Goal: Information Seeking & Learning: Learn about a topic

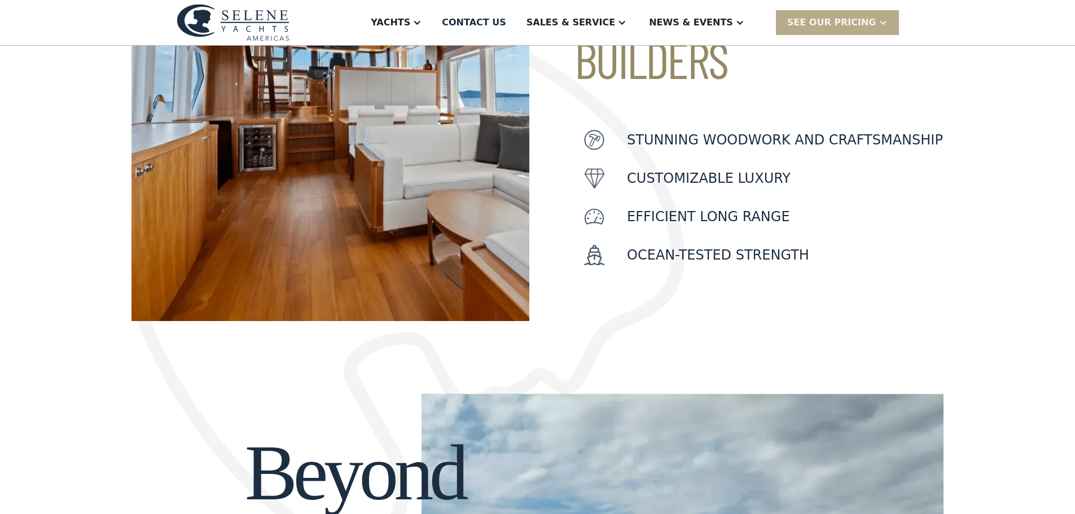
scroll to position [339, 0]
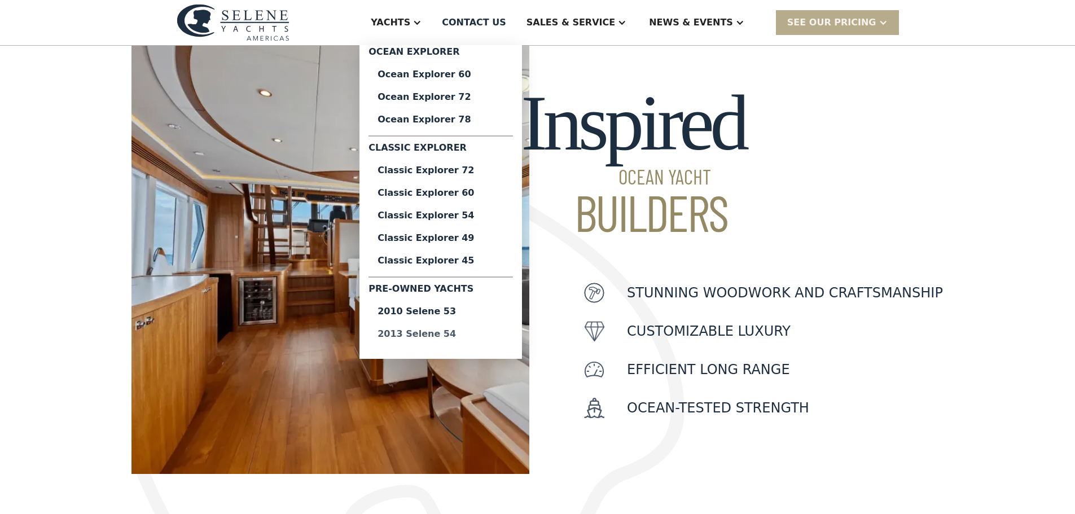
click at [487, 336] on div "2013 Selene 54" at bounding box center [441, 334] width 126 height 9
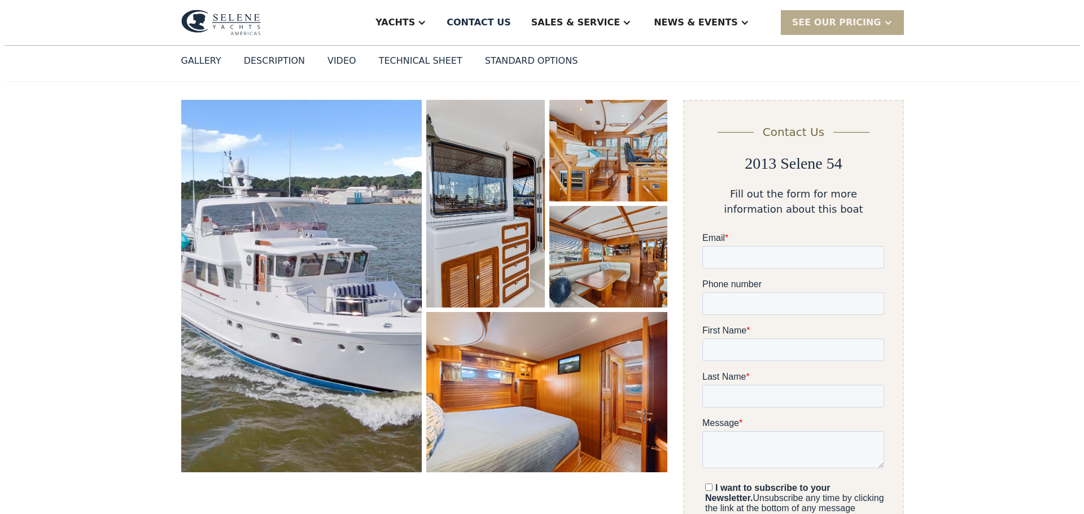
scroll to position [113, 0]
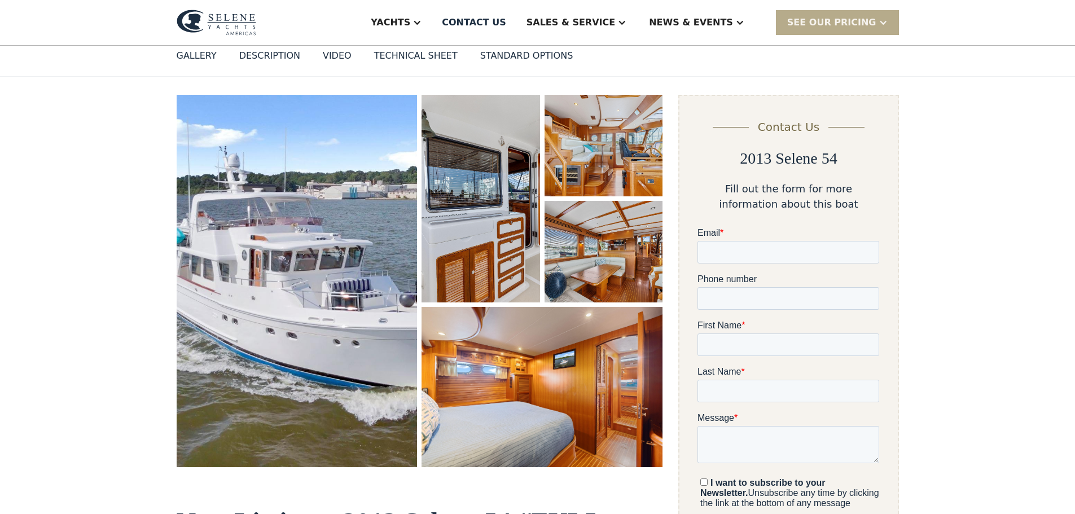
click at [315, 337] on img "open lightbox" at bounding box center [297, 281] width 241 height 373
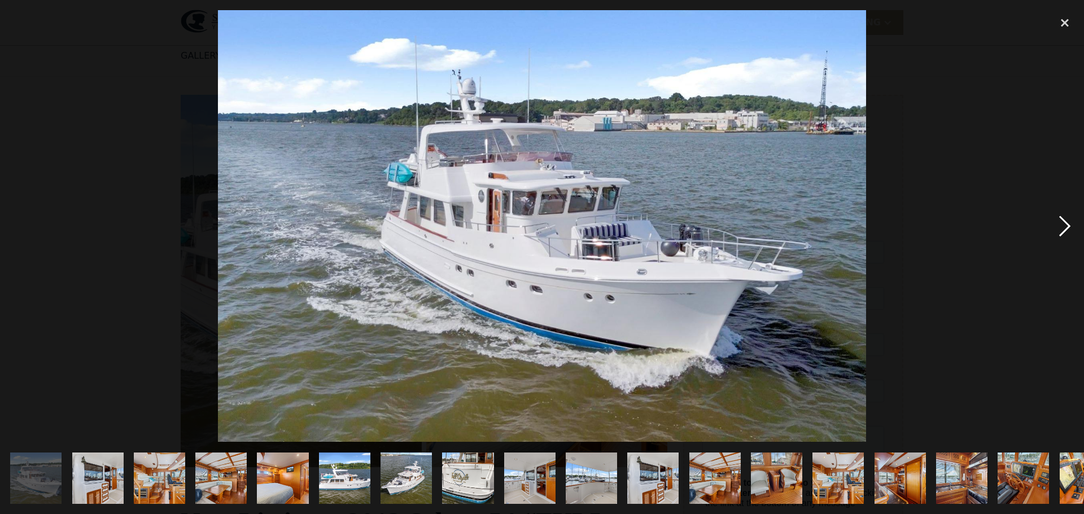
click at [1059, 224] on div "next image" at bounding box center [1064, 226] width 38 height 432
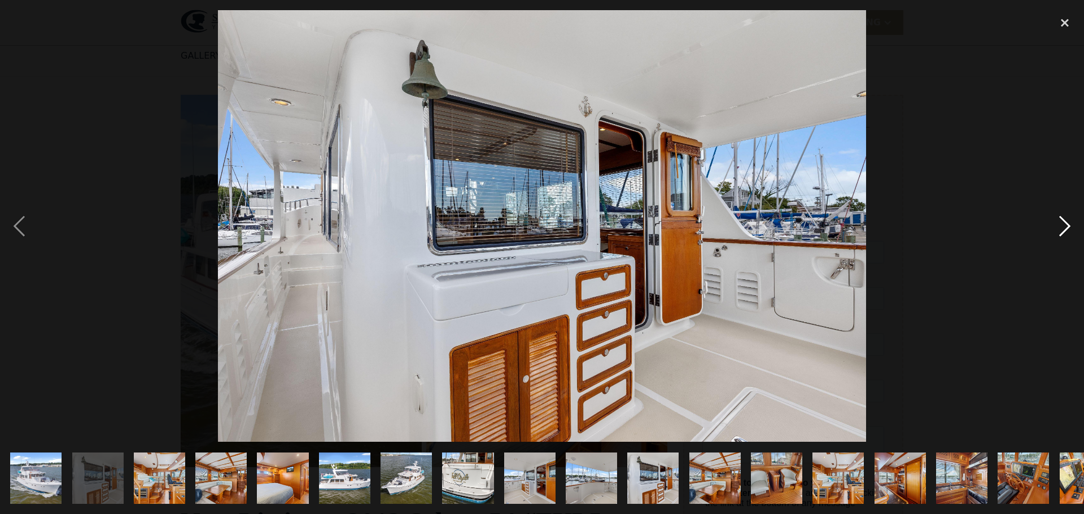
click at [1067, 224] on div "next image" at bounding box center [1064, 226] width 38 height 432
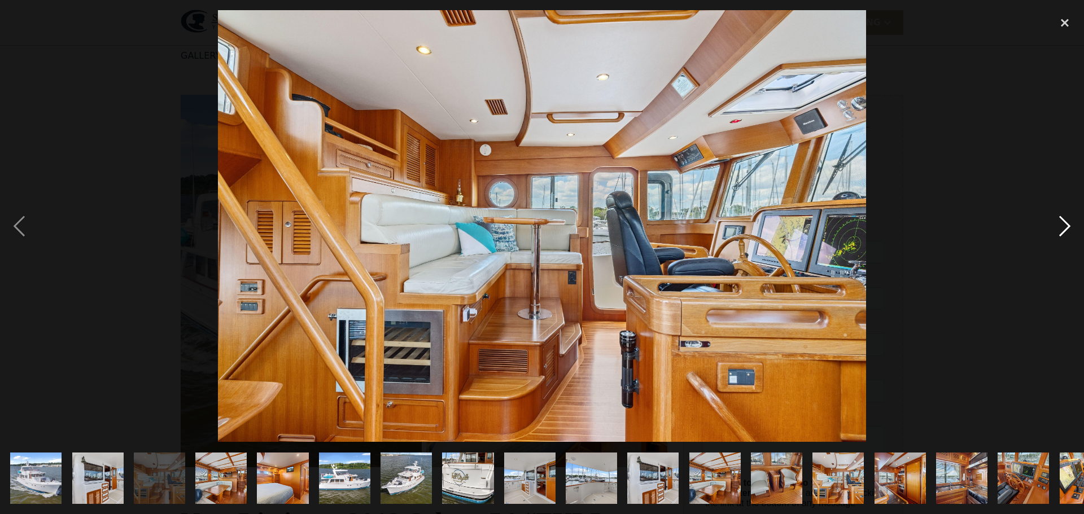
click at [1070, 223] on div "next image" at bounding box center [1064, 226] width 38 height 432
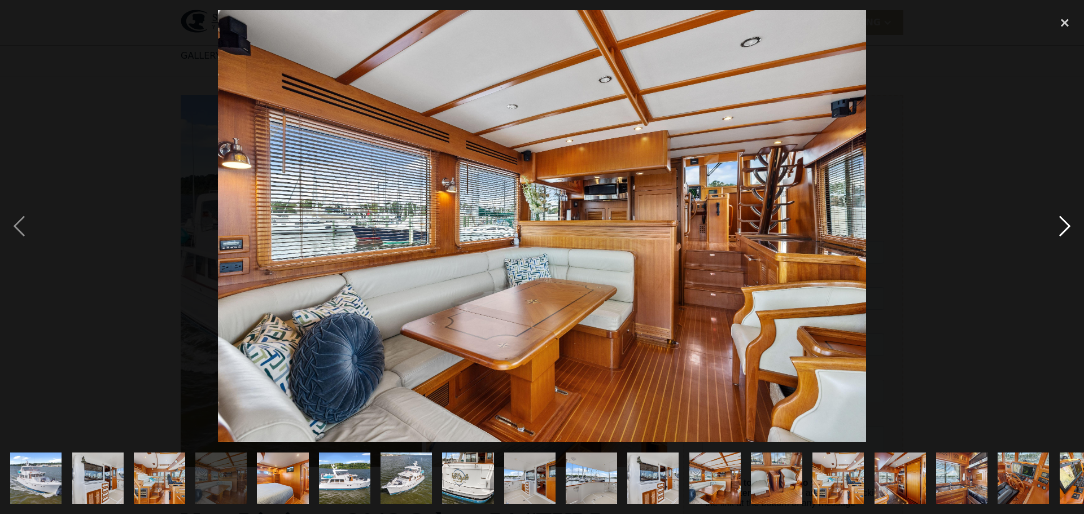
click at [1063, 224] on div "next image" at bounding box center [1064, 226] width 38 height 432
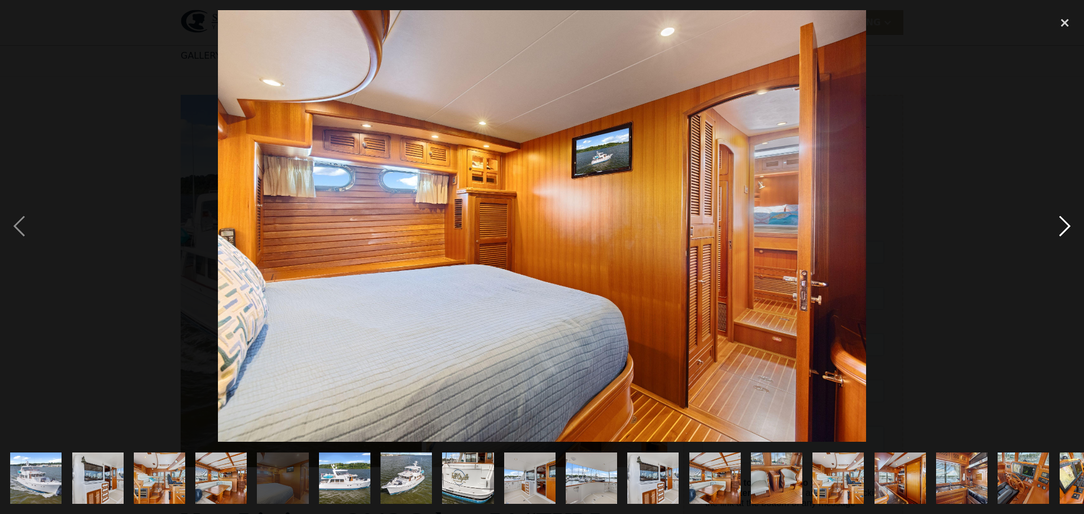
click at [1063, 224] on div "next image" at bounding box center [1064, 226] width 38 height 432
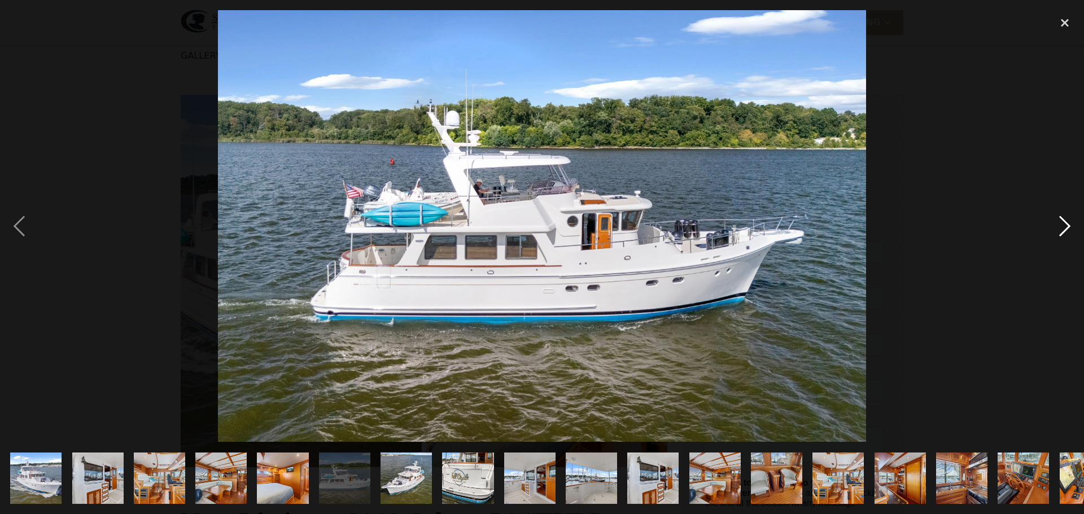
click at [1062, 224] on div "next image" at bounding box center [1064, 226] width 38 height 432
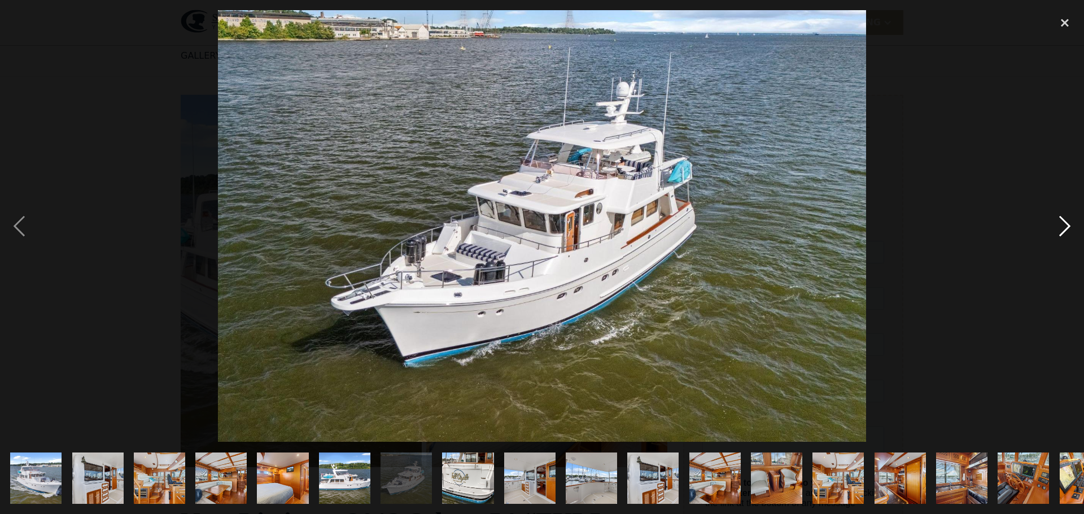
click at [1062, 224] on div "next image" at bounding box center [1064, 226] width 38 height 432
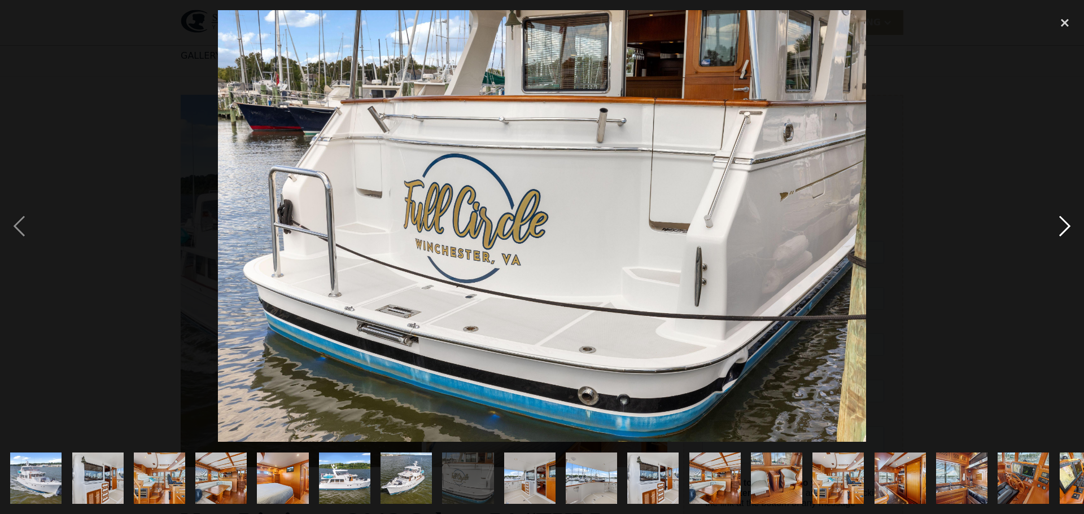
click at [1066, 224] on div "next image" at bounding box center [1064, 226] width 38 height 432
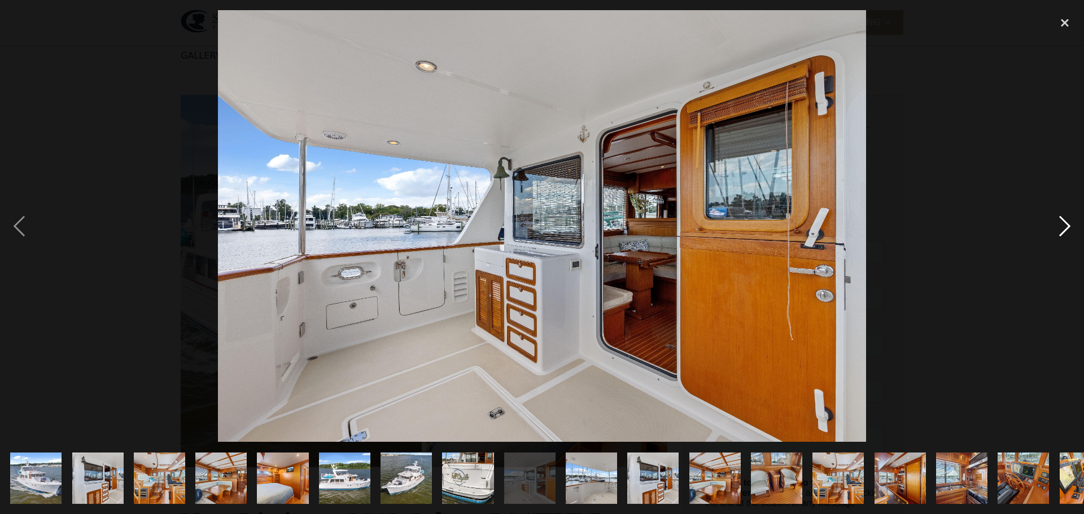
click at [1065, 224] on div "next image" at bounding box center [1064, 226] width 38 height 432
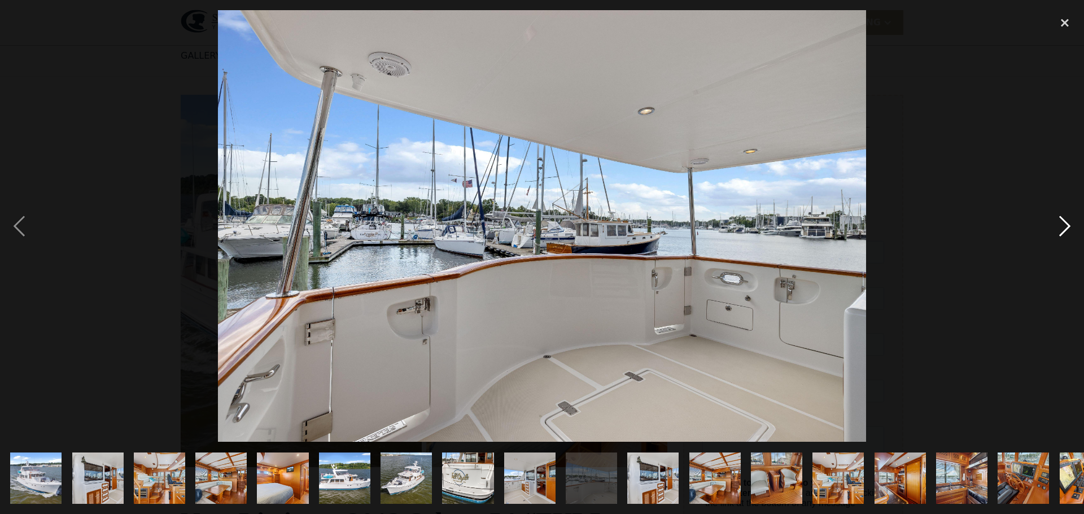
click at [1064, 224] on div "next image" at bounding box center [1064, 226] width 38 height 432
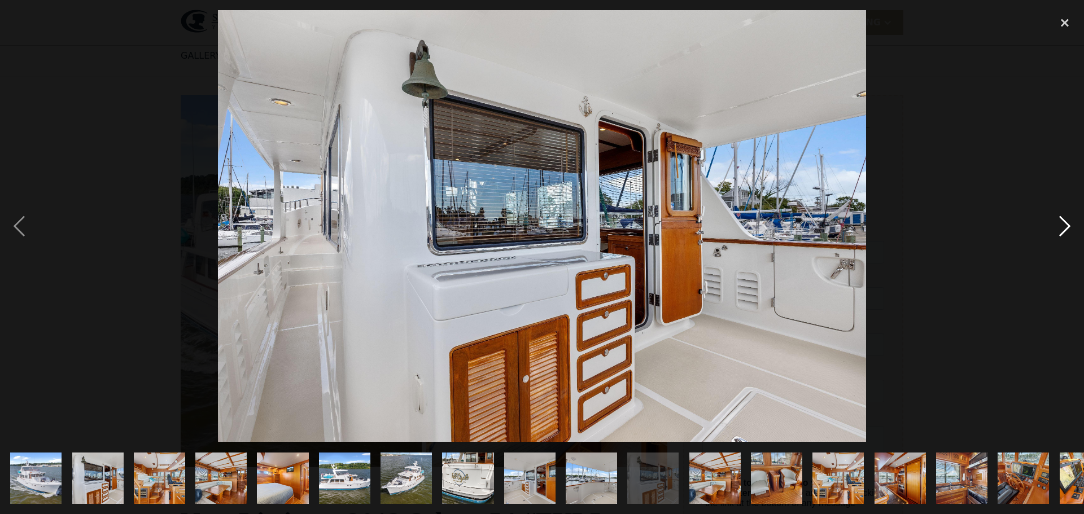
click at [1062, 222] on div "next image" at bounding box center [1064, 226] width 38 height 432
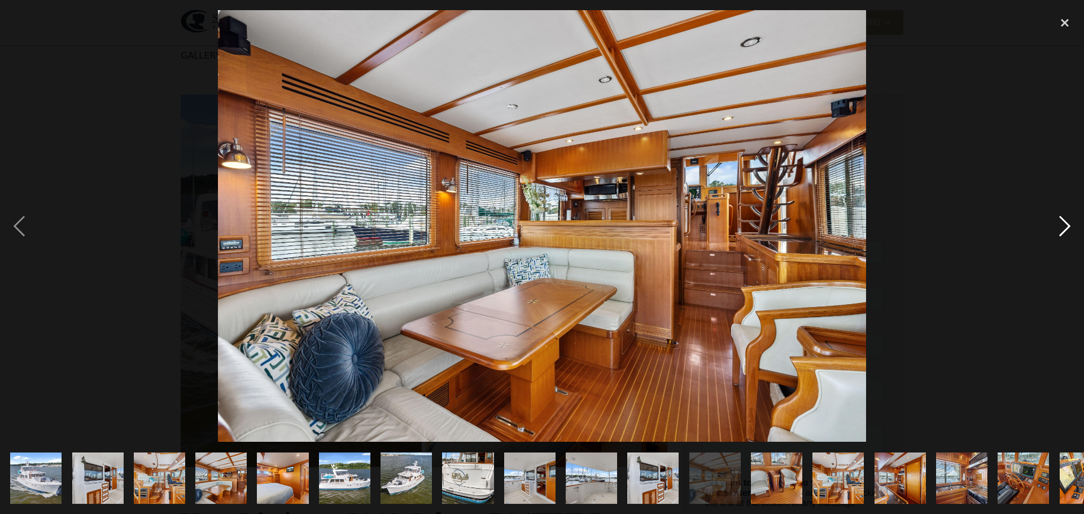
click at [1062, 222] on div "next image" at bounding box center [1064, 226] width 38 height 432
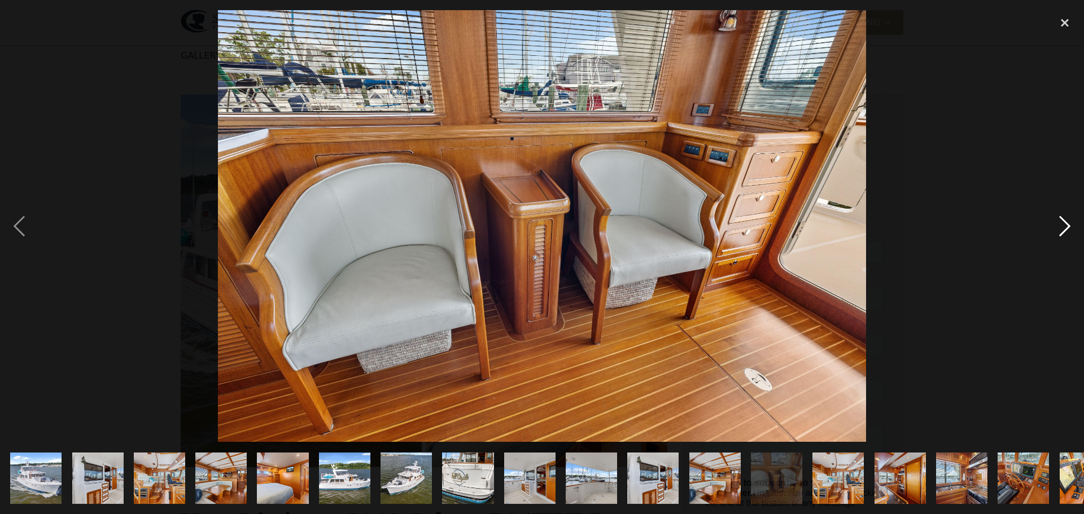
click at [1065, 225] on div "next image" at bounding box center [1064, 226] width 38 height 432
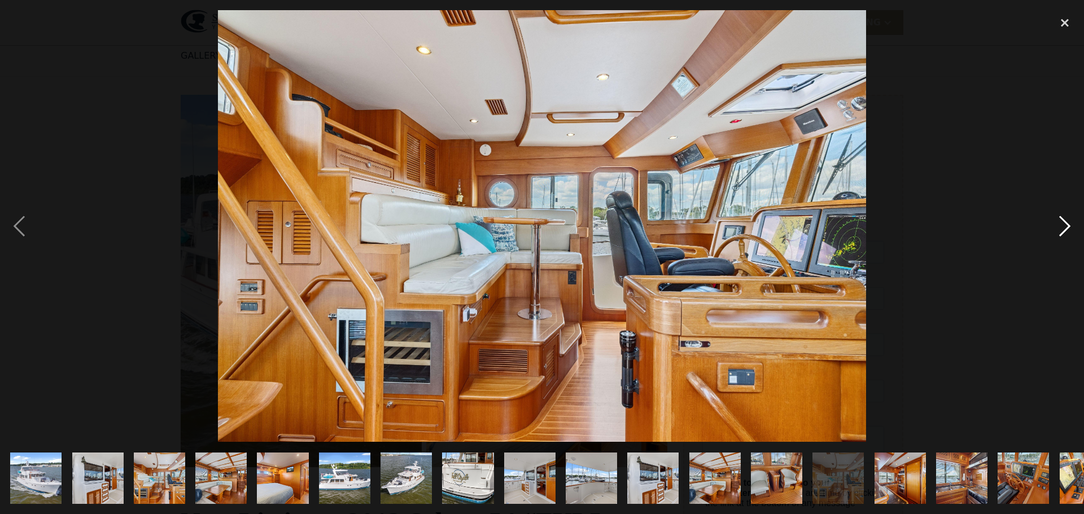
click at [1061, 225] on div "next image" at bounding box center [1064, 226] width 38 height 432
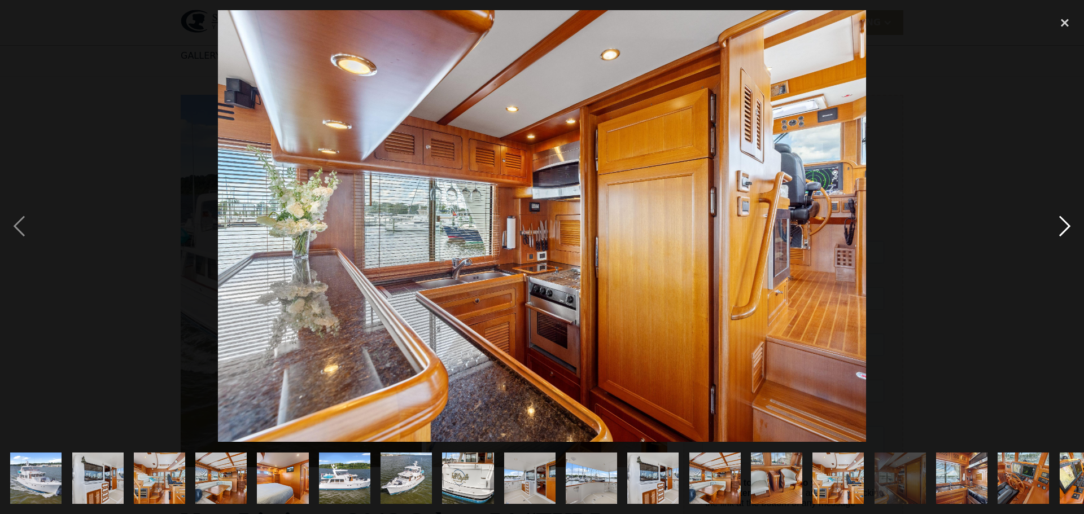
click at [1061, 225] on div "next image" at bounding box center [1064, 226] width 38 height 432
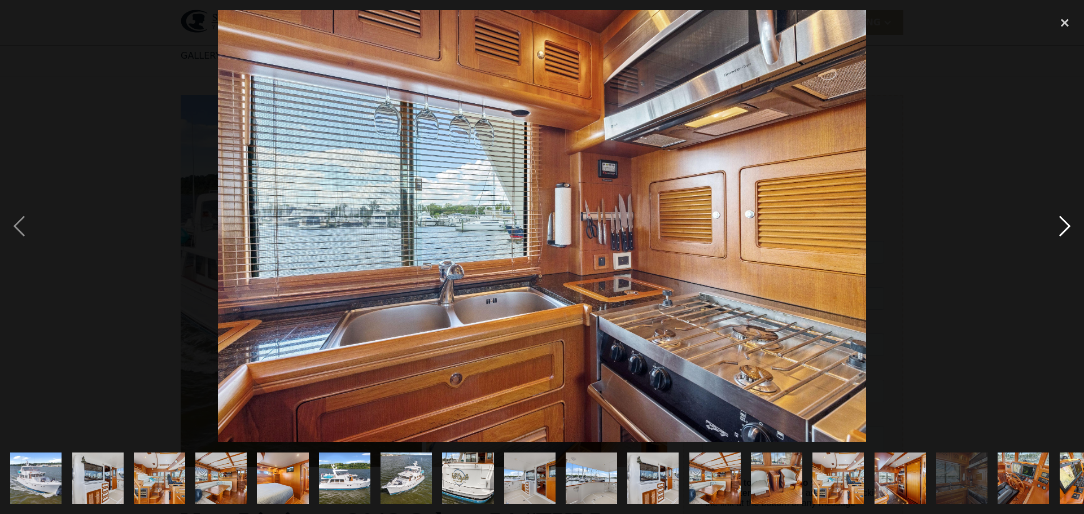
click at [1061, 225] on div "next image" at bounding box center [1064, 226] width 38 height 432
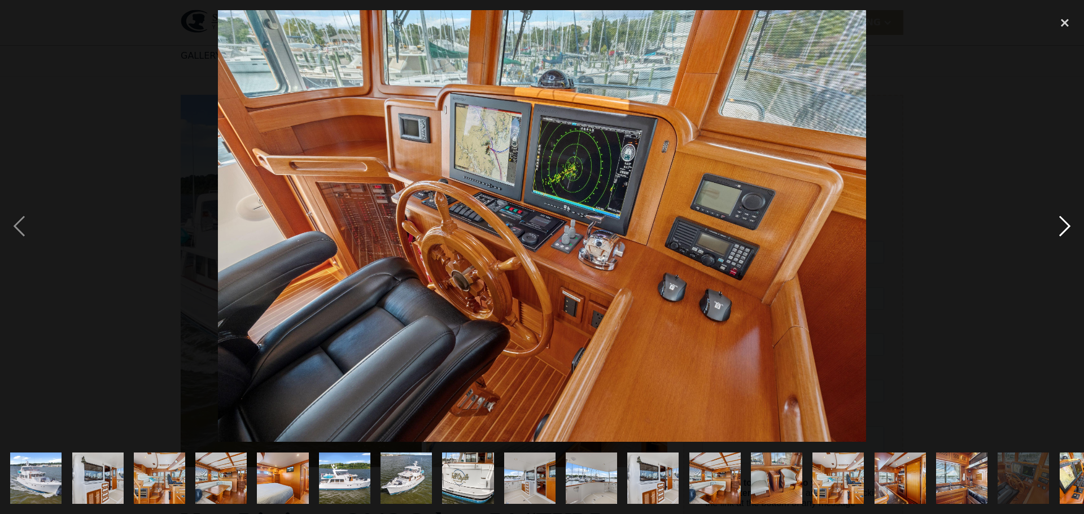
click at [1067, 224] on div "next image" at bounding box center [1064, 226] width 38 height 432
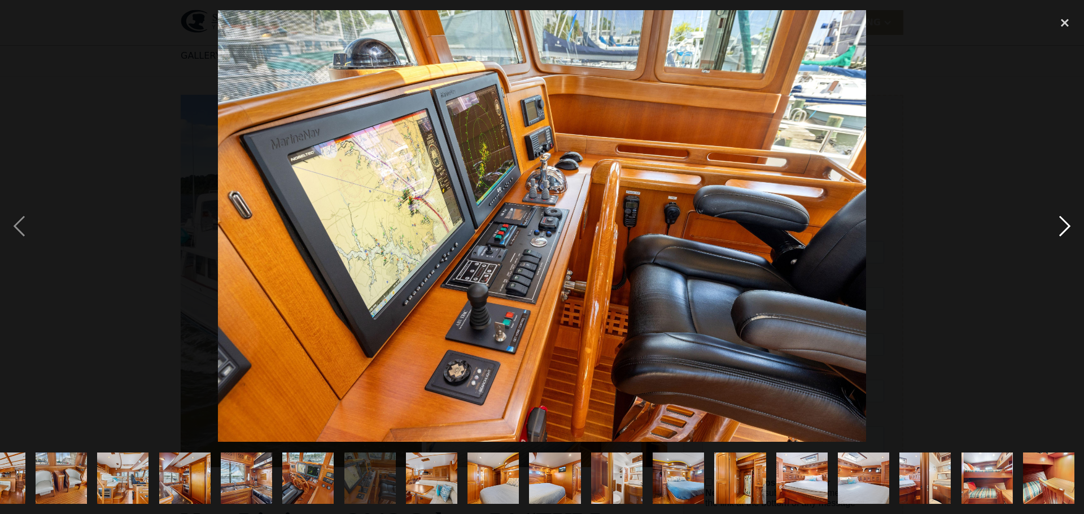
scroll to position [0, 716]
click at [1062, 222] on div "next image" at bounding box center [1064, 226] width 38 height 432
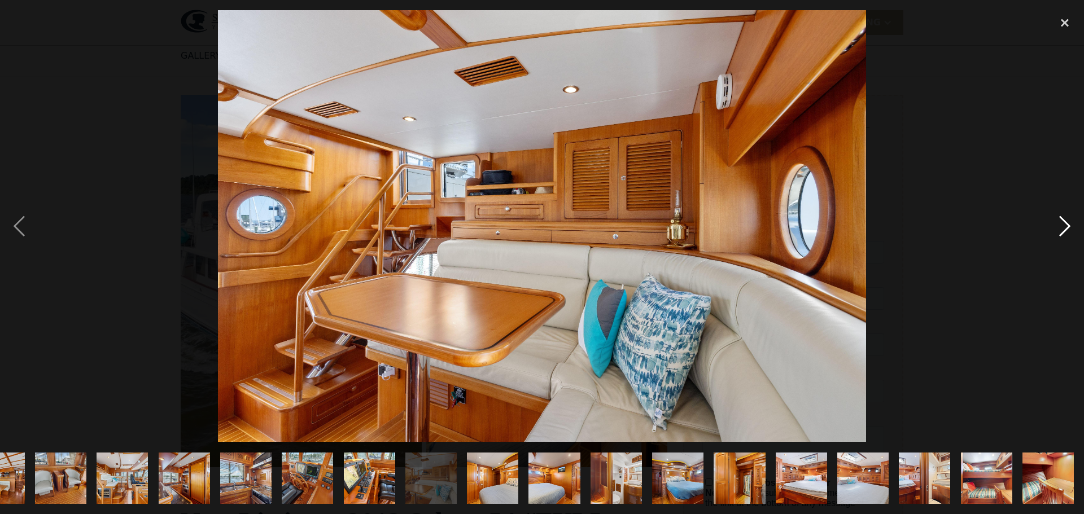
click at [1064, 224] on div "next image" at bounding box center [1064, 226] width 38 height 432
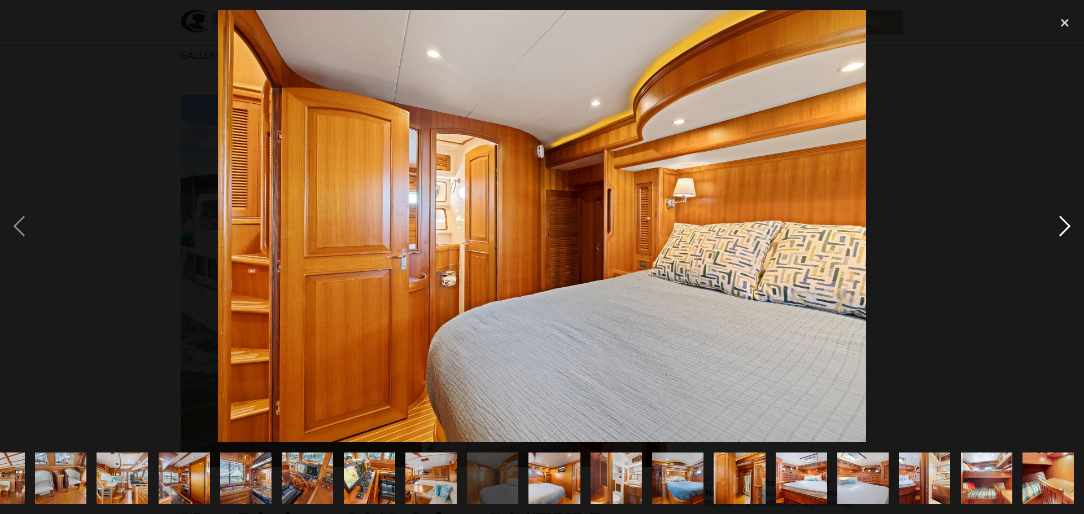
click at [1064, 224] on div "next image" at bounding box center [1064, 226] width 38 height 432
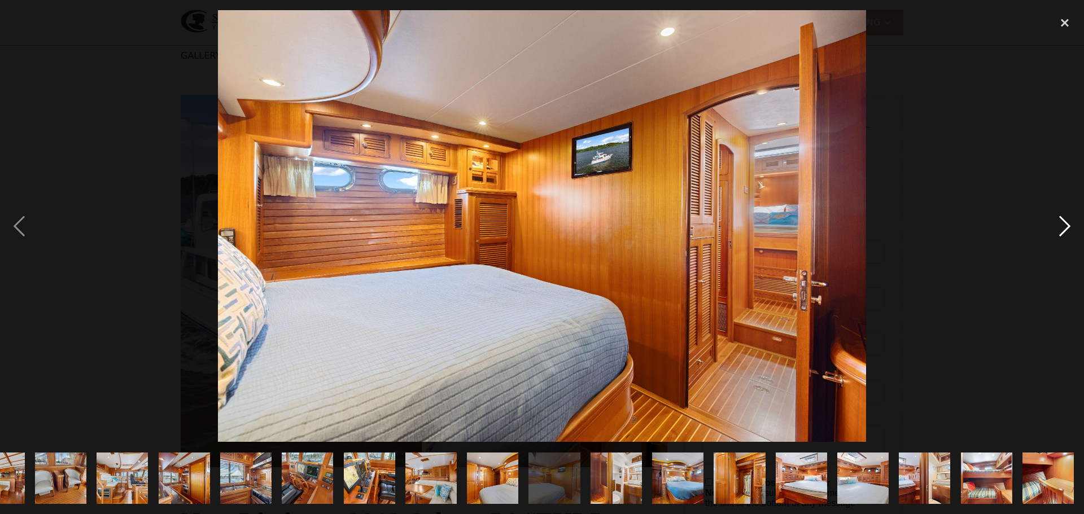
click at [1063, 225] on div "next image" at bounding box center [1064, 226] width 38 height 432
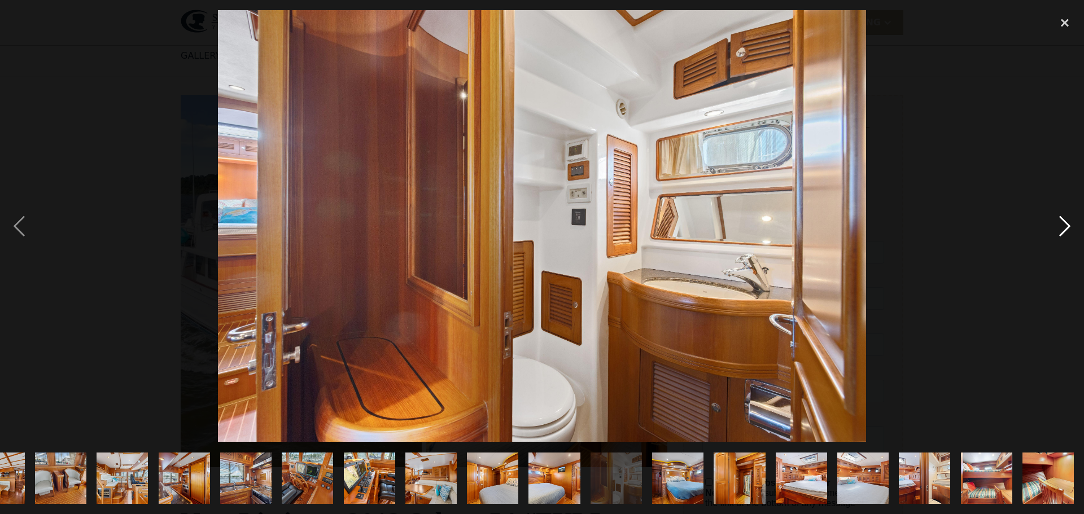
click at [1063, 226] on div "next image" at bounding box center [1064, 226] width 38 height 432
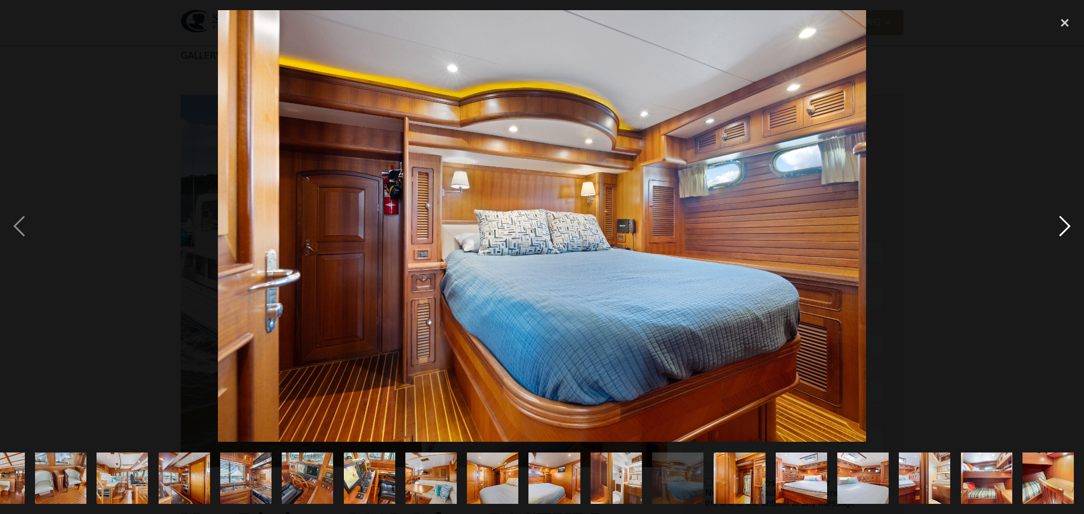
click at [1063, 228] on div "next image" at bounding box center [1064, 226] width 38 height 432
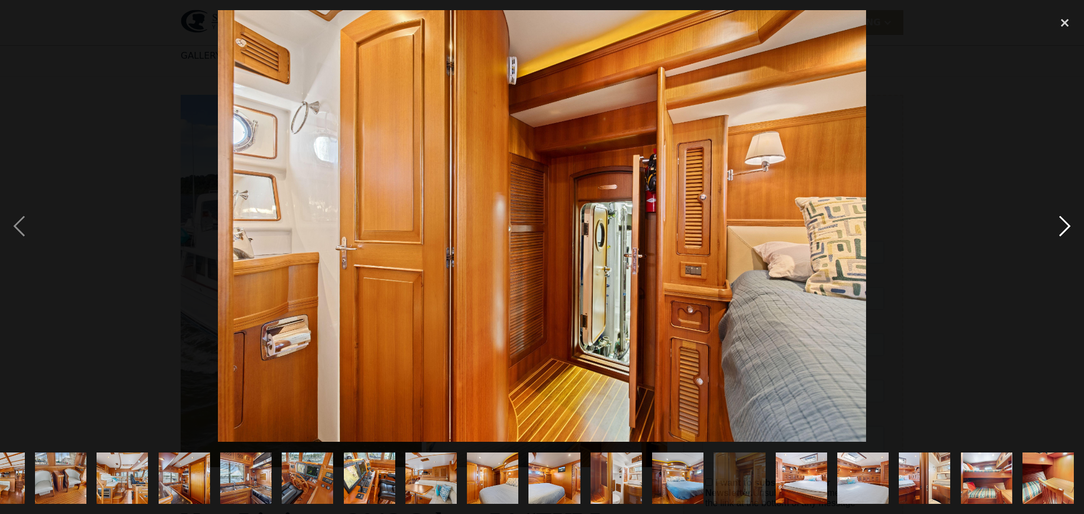
click at [1063, 228] on div "next image" at bounding box center [1064, 226] width 38 height 432
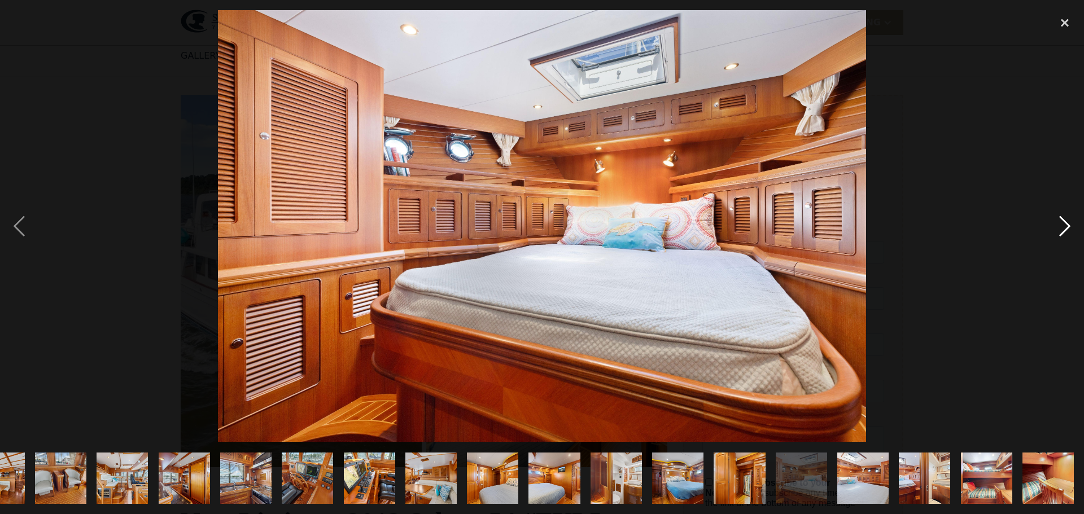
click at [1062, 229] on div "next image" at bounding box center [1064, 226] width 38 height 432
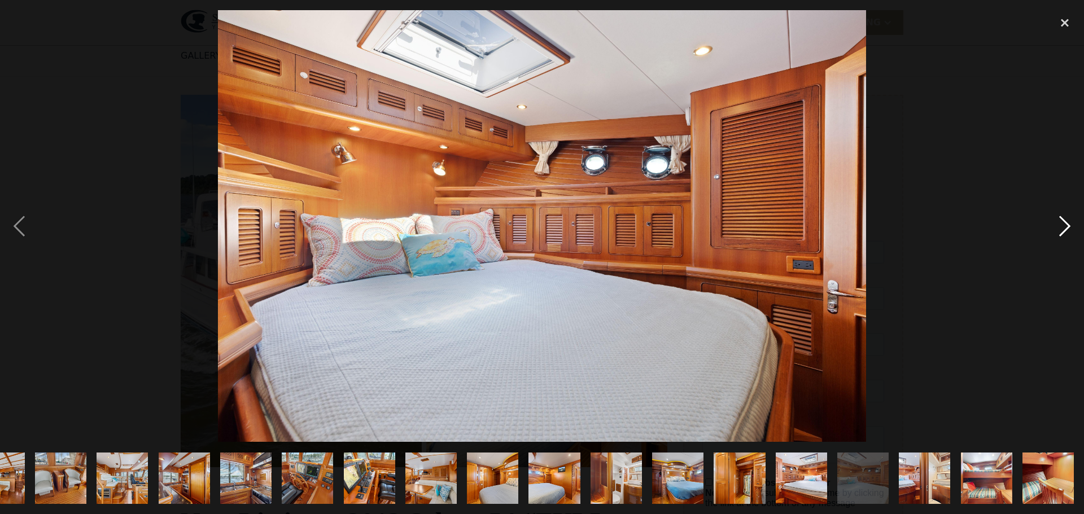
click at [1061, 231] on div "next image" at bounding box center [1064, 226] width 38 height 432
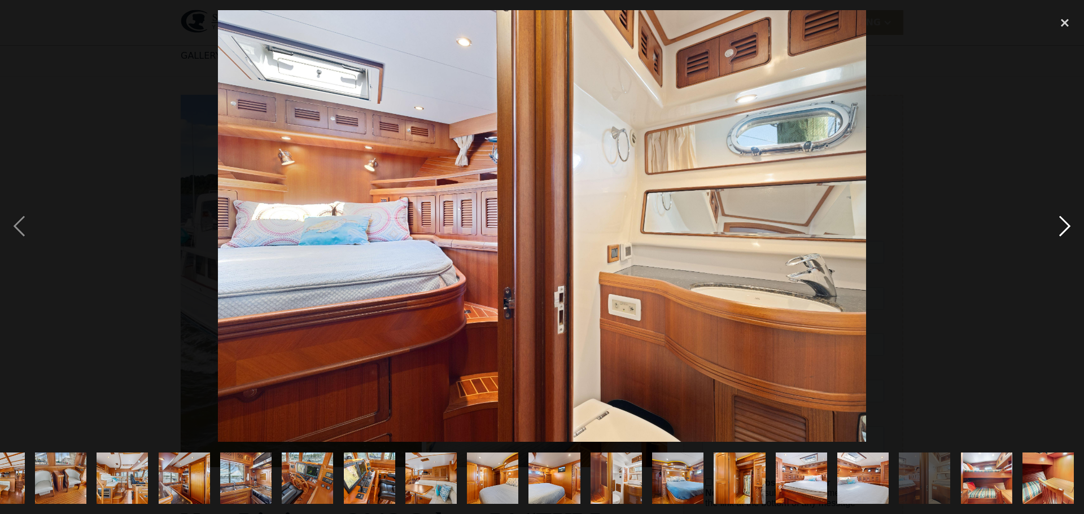
click at [1061, 223] on div "next image" at bounding box center [1064, 226] width 38 height 432
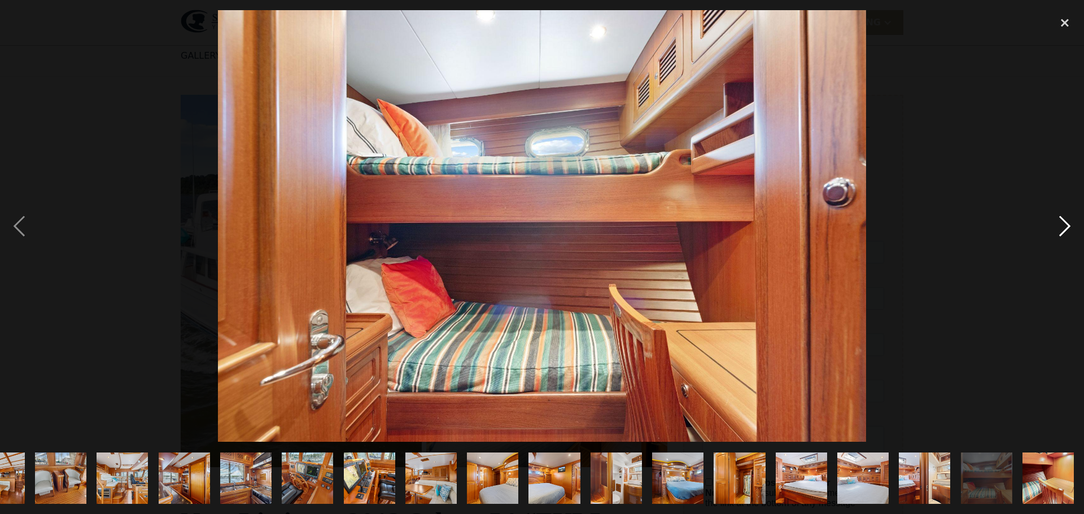
click at [1061, 223] on div "next image" at bounding box center [1064, 226] width 38 height 432
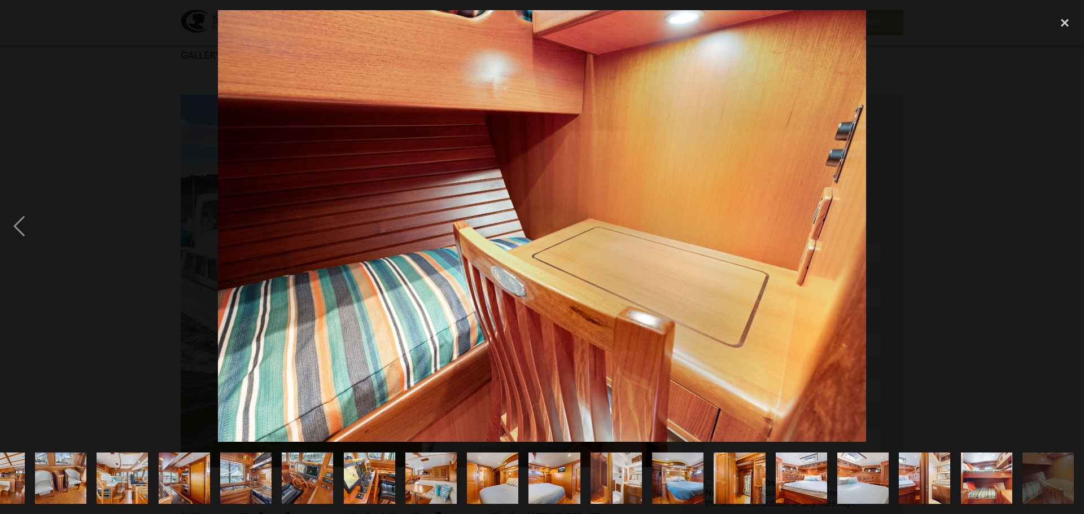
click at [1061, 223] on div "next image" at bounding box center [1064, 226] width 38 height 432
